Goal: Task Accomplishment & Management: Use online tool/utility

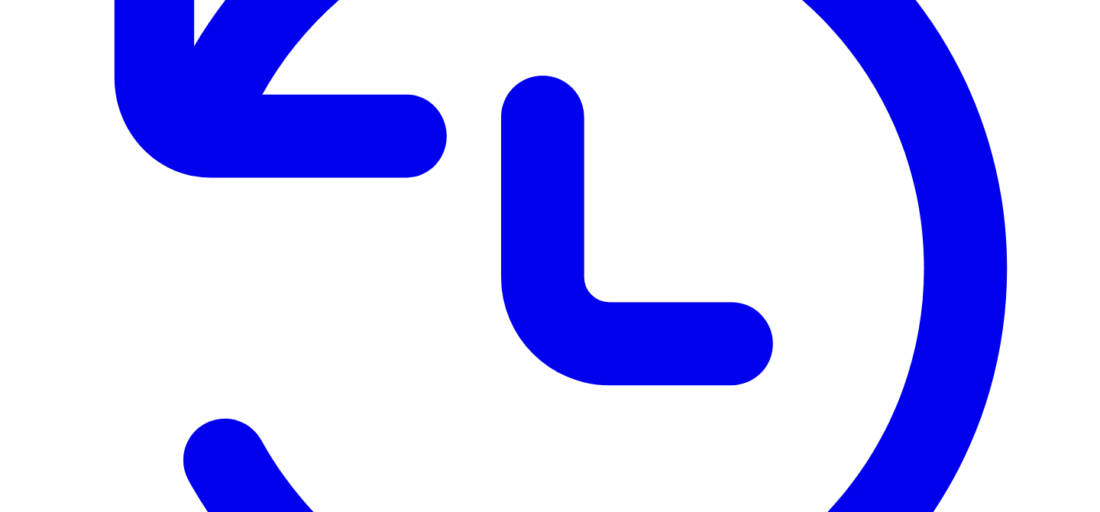
scroll to position [418, 0]
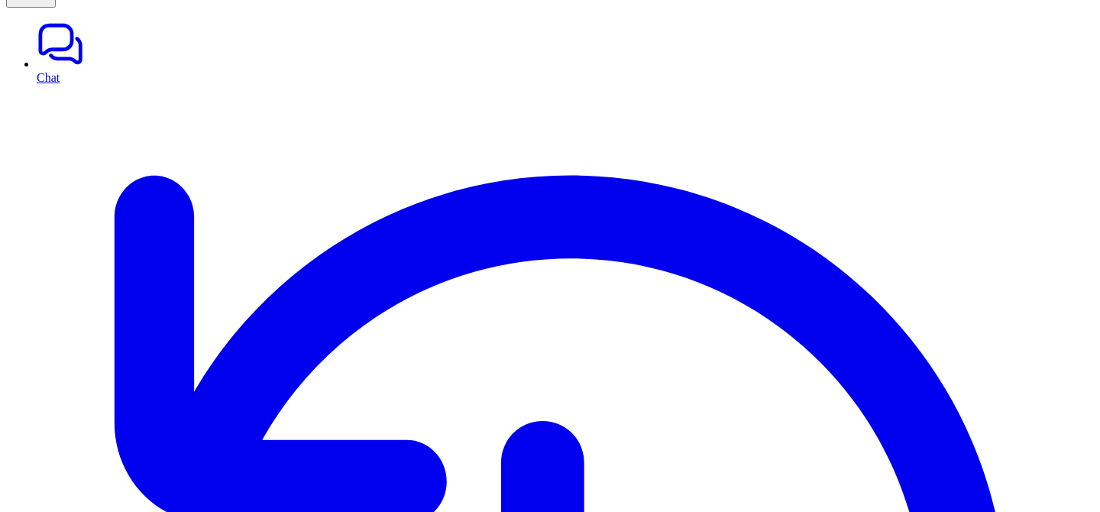
scroll to position [55, 0]
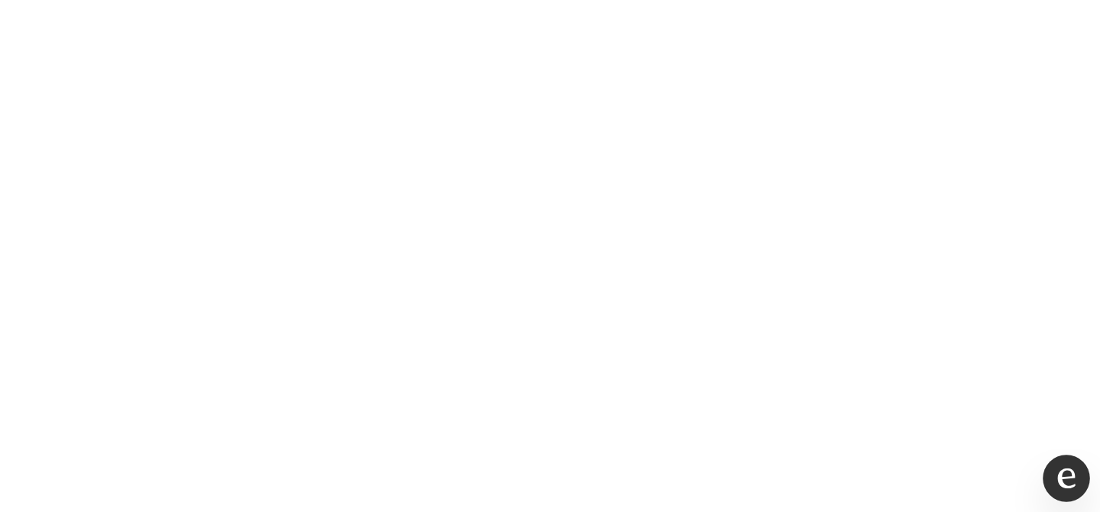
click at [1067, 479] on icon "Open chat" at bounding box center [1067, 478] width 20 height 20
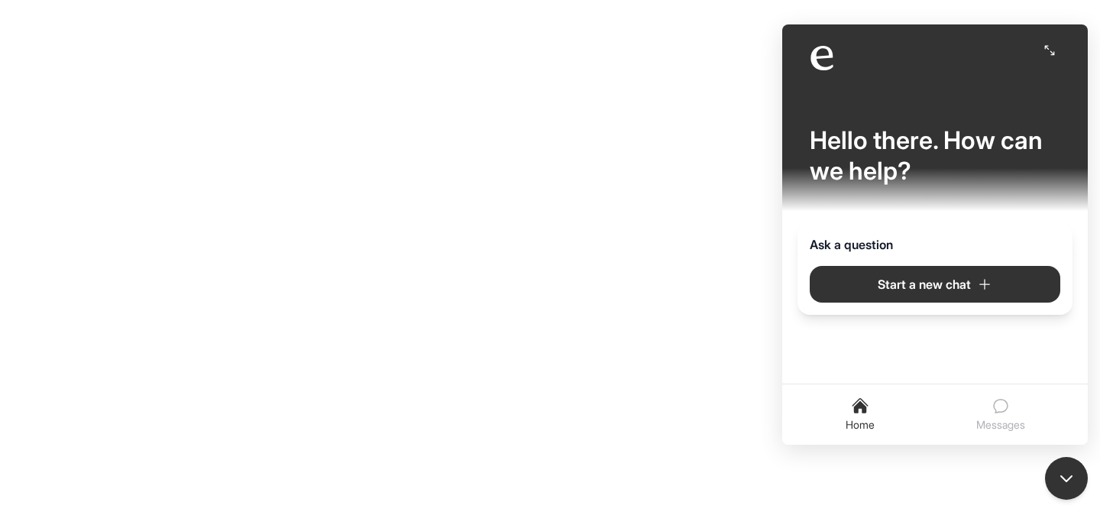
click at [987, 398] on button "Messages" at bounding box center [1001, 415] width 61 height 48
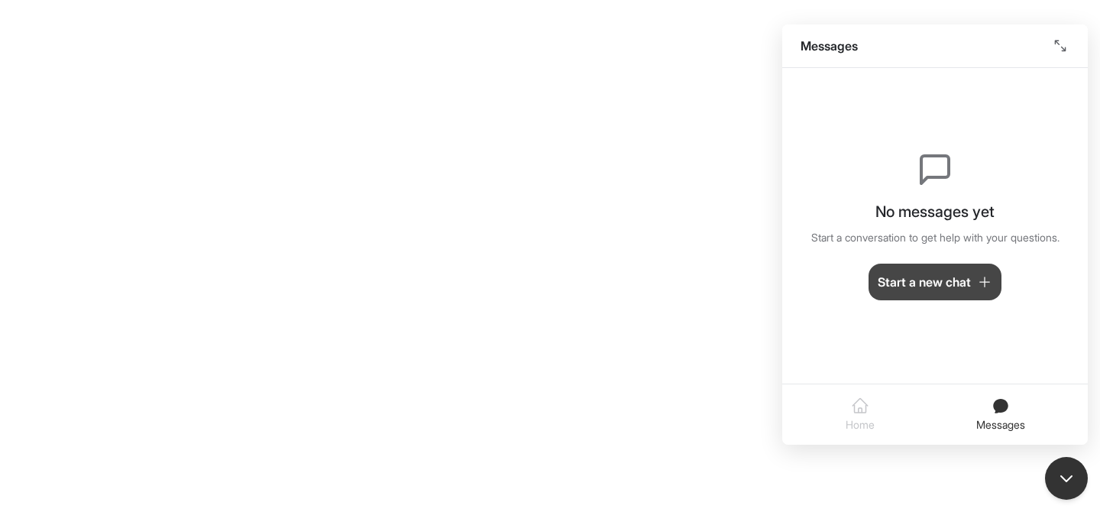
click at [934, 276] on span "Start a new chat" at bounding box center [924, 282] width 93 height 18
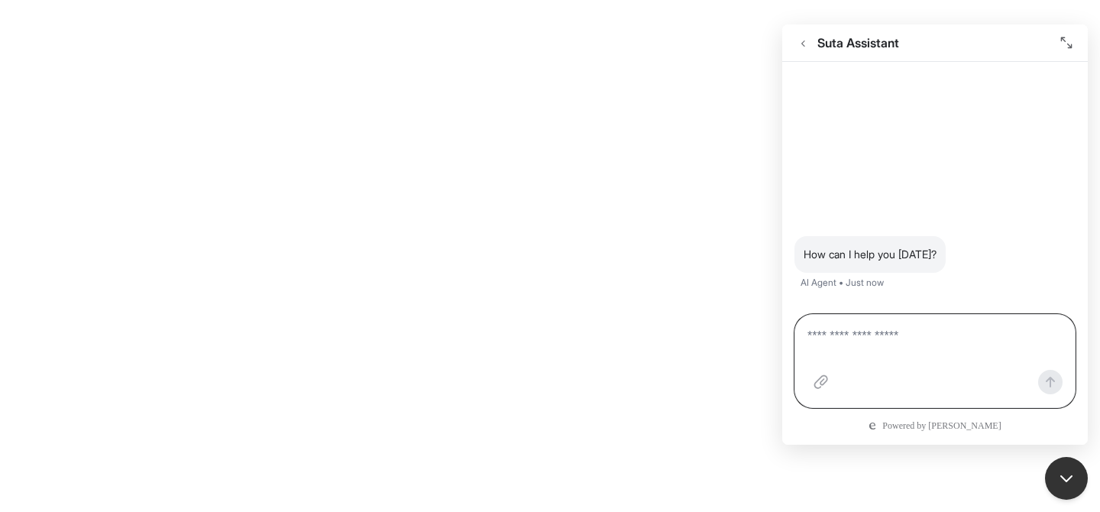
click at [901, 327] on textarea at bounding box center [935, 345] width 255 height 37
type textarea "**********"
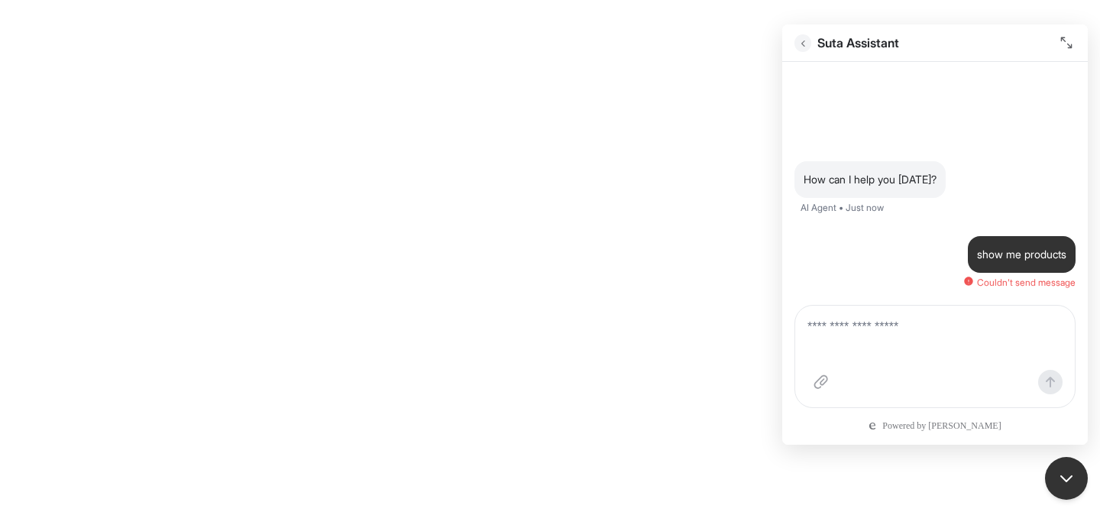
click at [800, 38] on icon "Go back" at bounding box center [803, 42] width 11 height 11
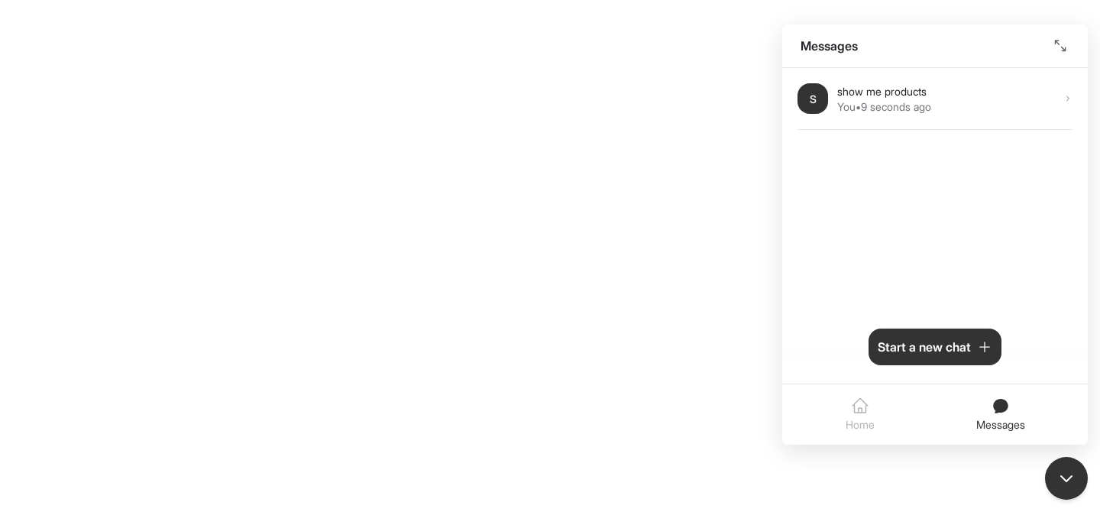
click at [873, 411] on button "Home" at bounding box center [860, 415] width 41 height 48
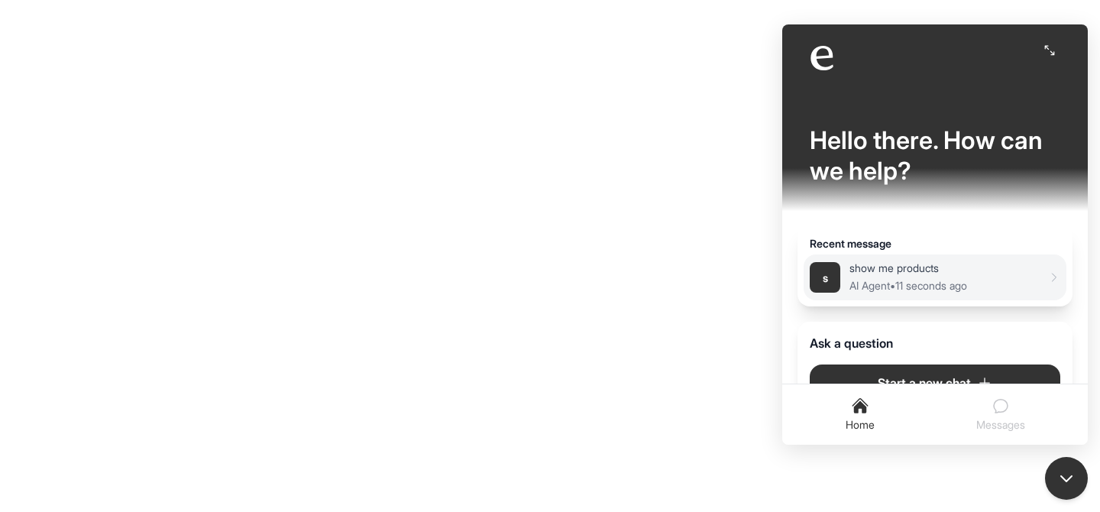
click at [874, 277] on div "show me products AI Agent • 11 seconds ago" at bounding box center [945, 278] width 191 height 34
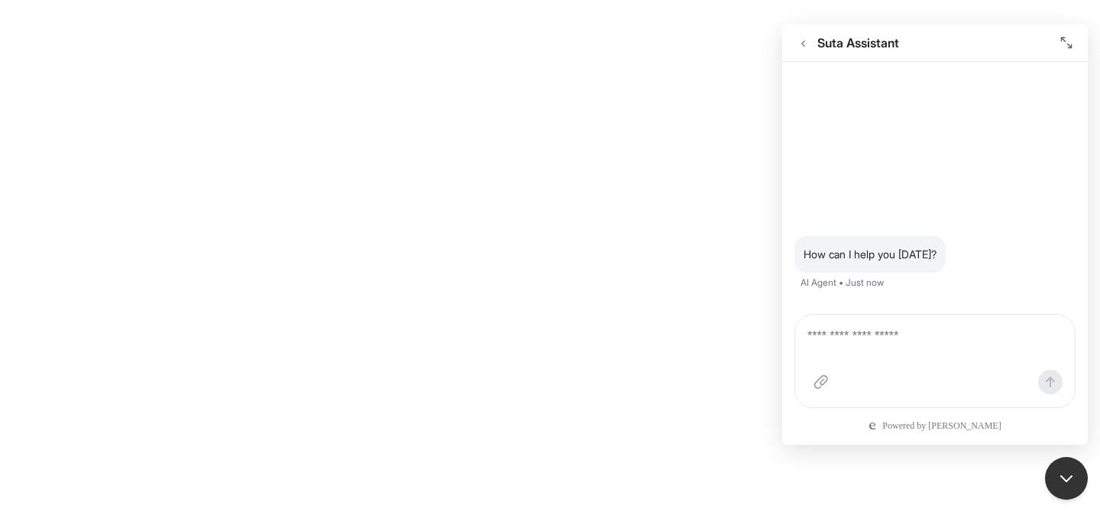
click at [880, 316] on div at bounding box center [935, 361] width 281 height 94
click at [873, 344] on textarea at bounding box center [935, 345] width 255 height 37
type textarea "**********"
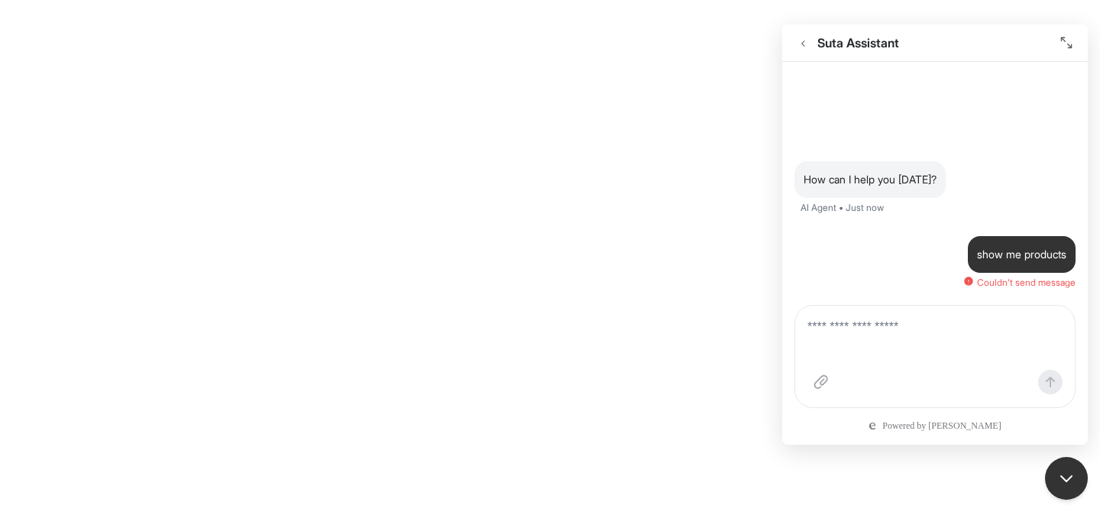
click at [708, 6] on body "Powered by eesel" at bounding box center [550, 6] width 1088 height 0
click at [808, 326] on textarea at bounding box center [935, 341] width 255 height 46
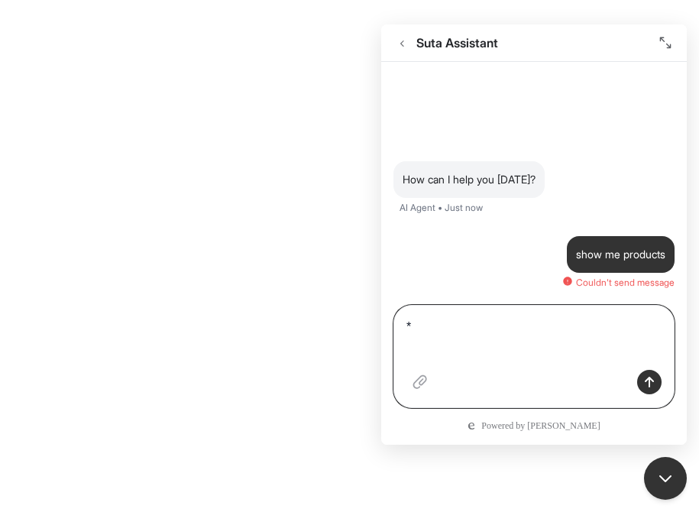
type textarea "*"
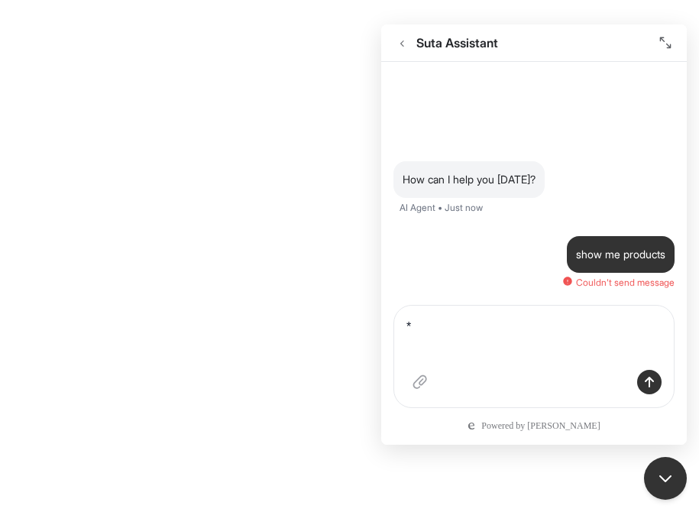
click at [472, 323] on textarea "*" at bounding box center [534, 341] width 255 height 46
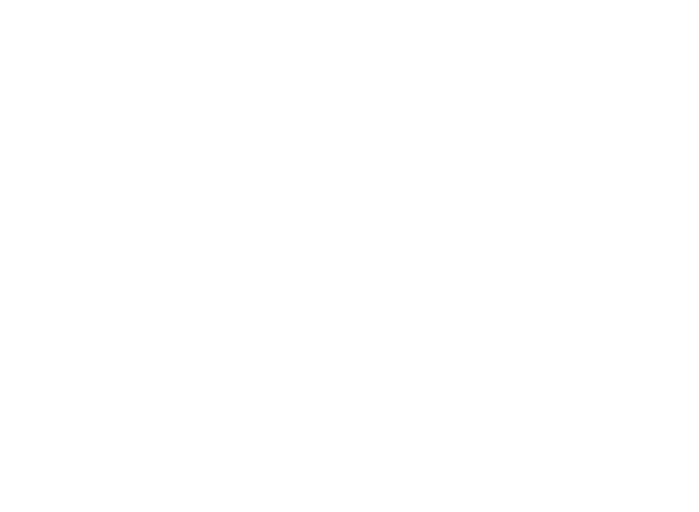
click at [472, 0] on html at bounding box center [349, 0] width 699 height 0
click at [671, 472] on icon "Open chat" at bounding box center [666, 478] width 18 height 20
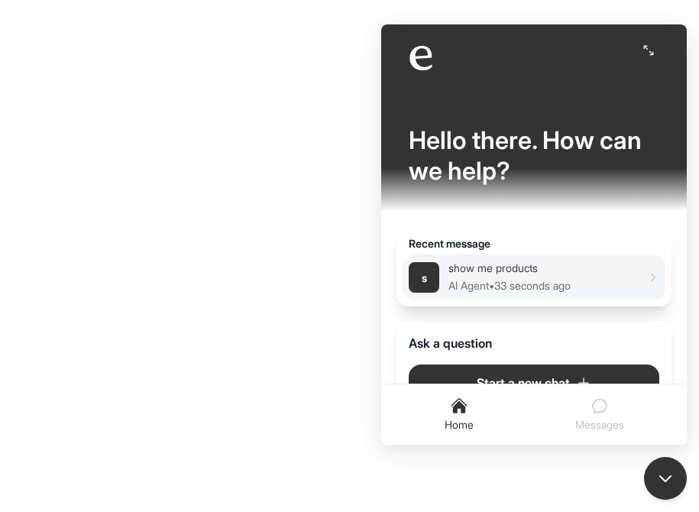
click at [505, 282] on span "AI Agent • 33 seconds ago" at bounding box center [510, 285] width 122 height 13
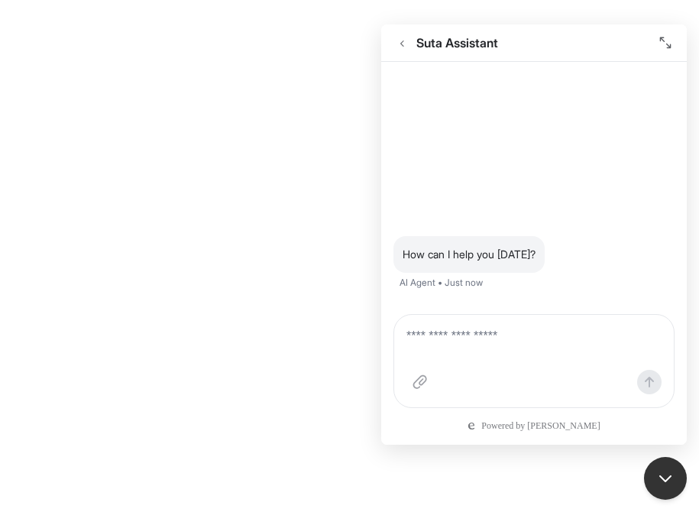
click at [491, 319] on div at bounding box center [534, 361] width 281 height 94
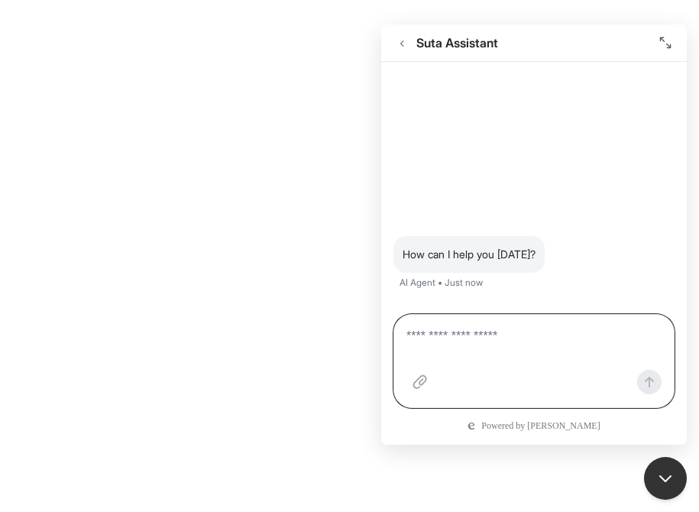
click at [470, 341] on textarea at bounding box center [534, 345] width 255 height 37
type textarea "**********"
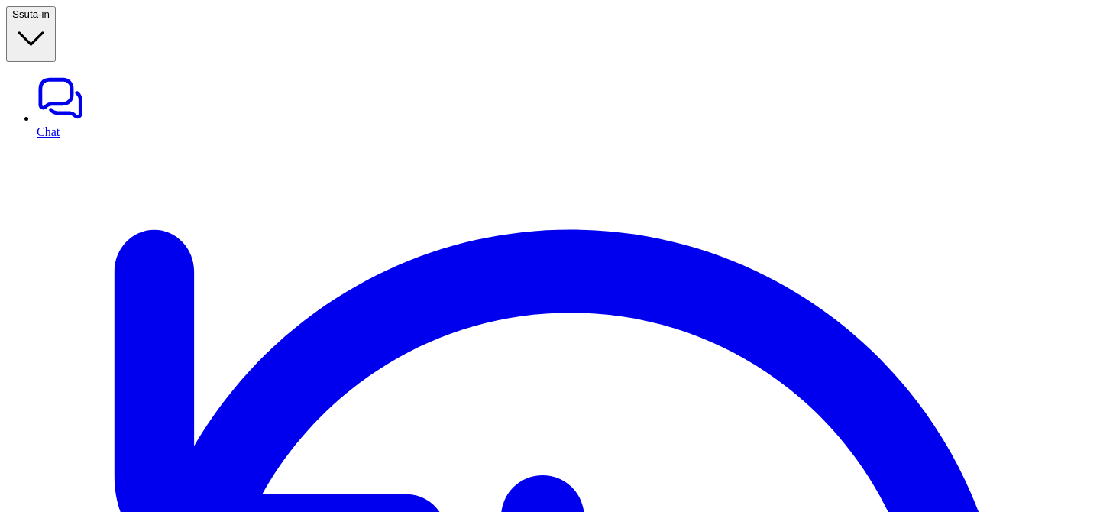
type textarea "**********"
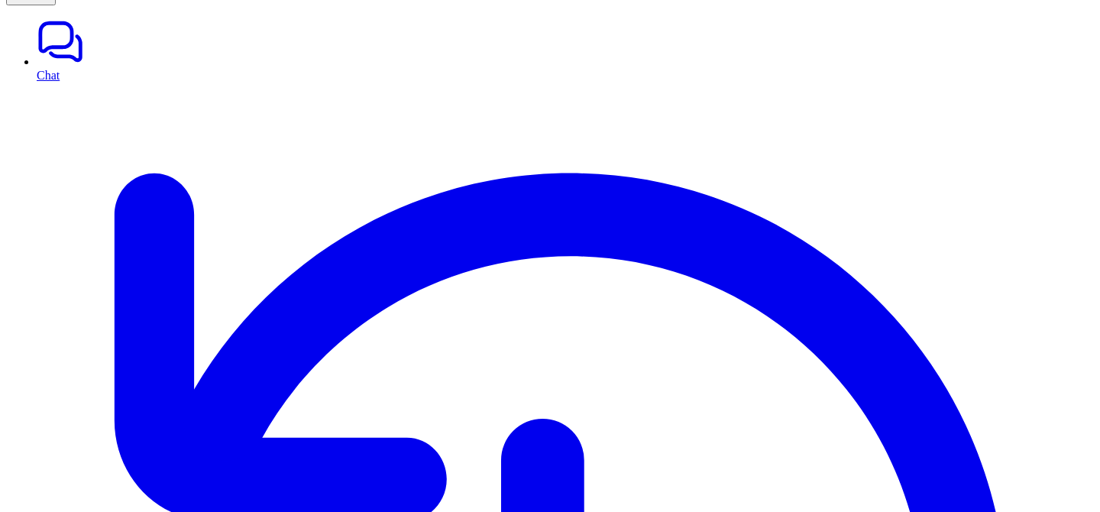
scroll to position [57, 0]
